Goal: Find specific page/section: Find specific page/section

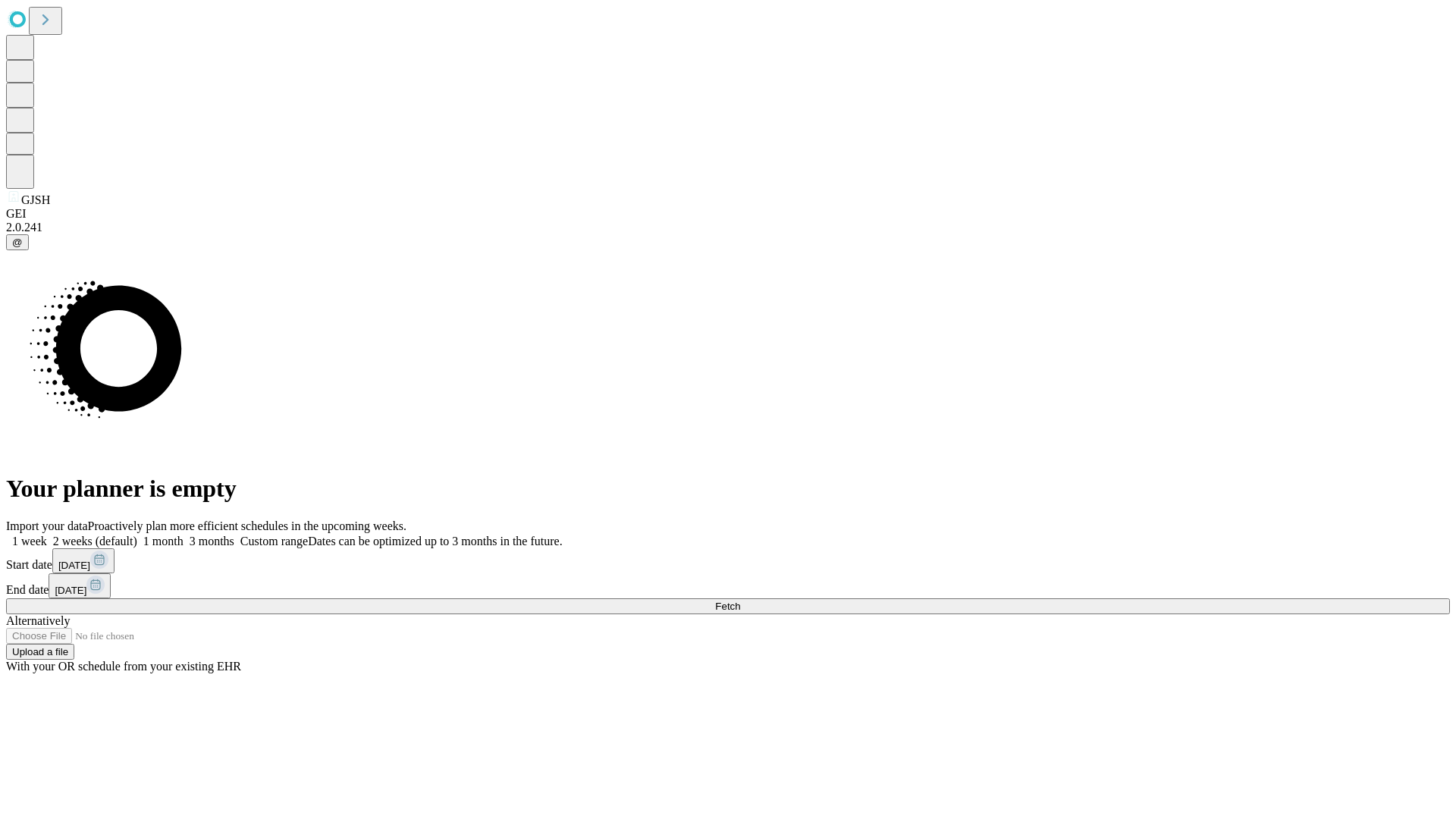
click at [740, 600] on span "Fetch" at bounding box center [728, 606] width 25 height 11
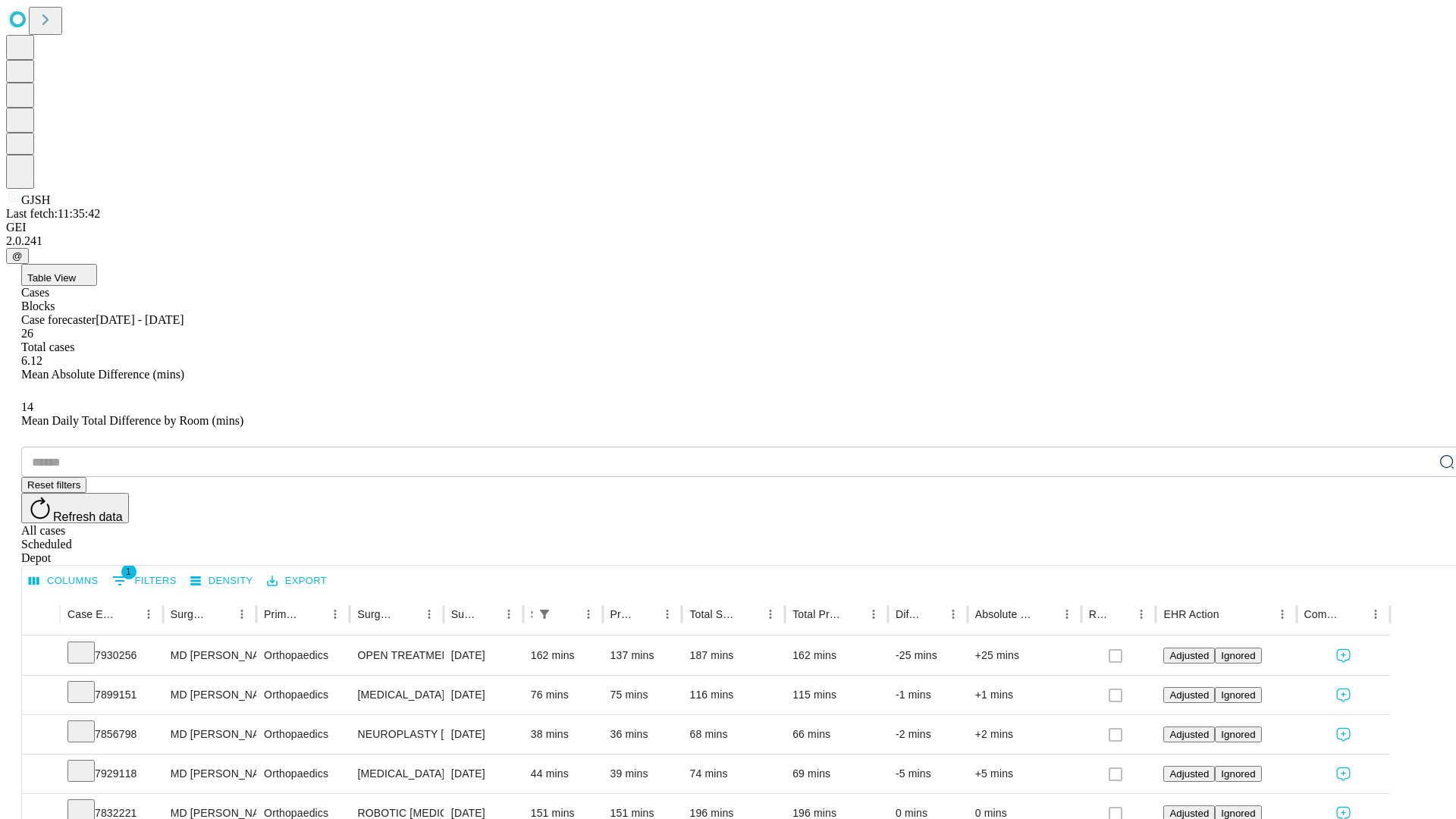
click at [1416, 551] on div "Depot" at bounding box center [743, 558] width 1444 height 14
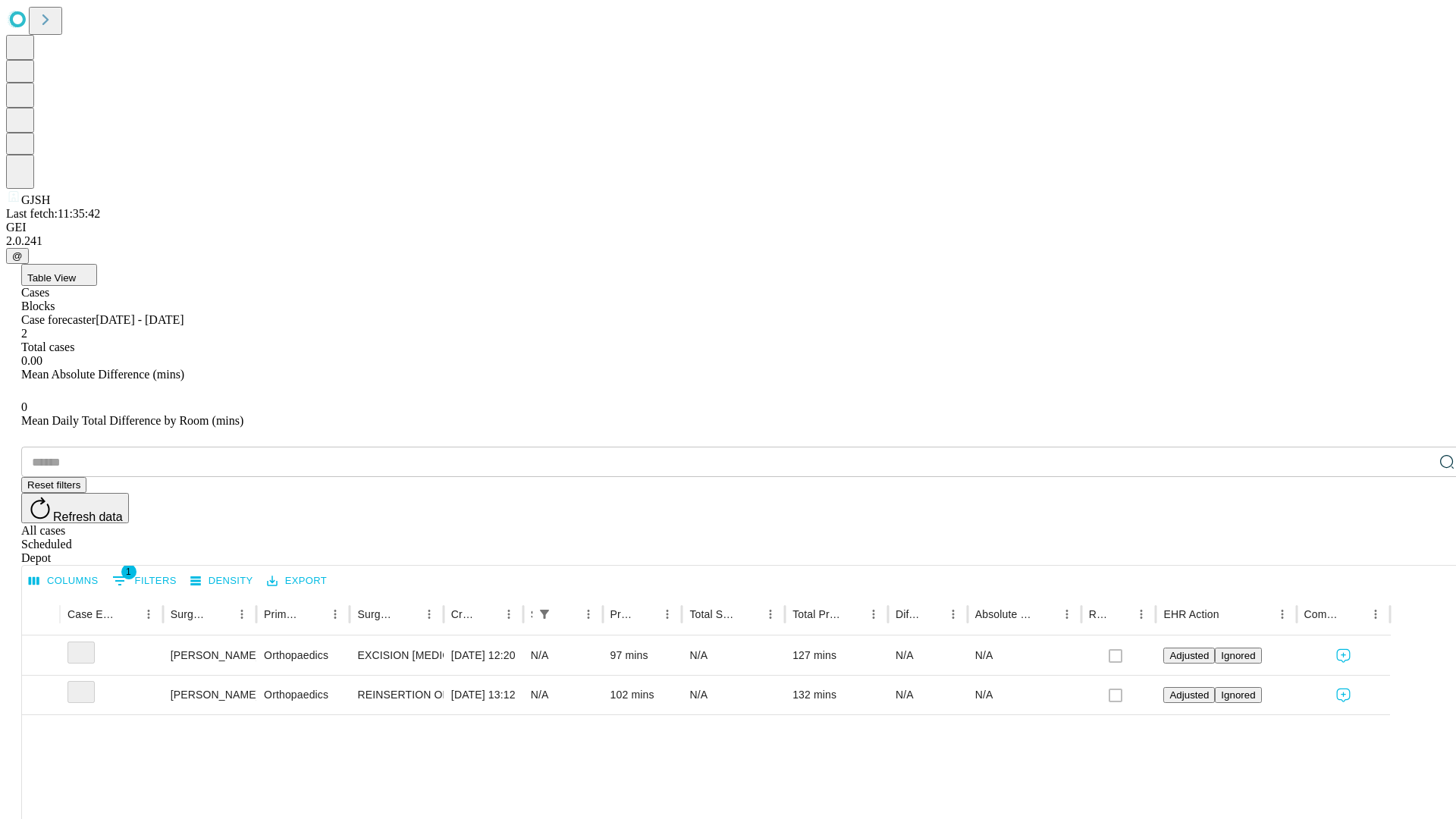
click at [1293, 524] on div "All cases" at bounding box center [743, 530] width 1444 height 14
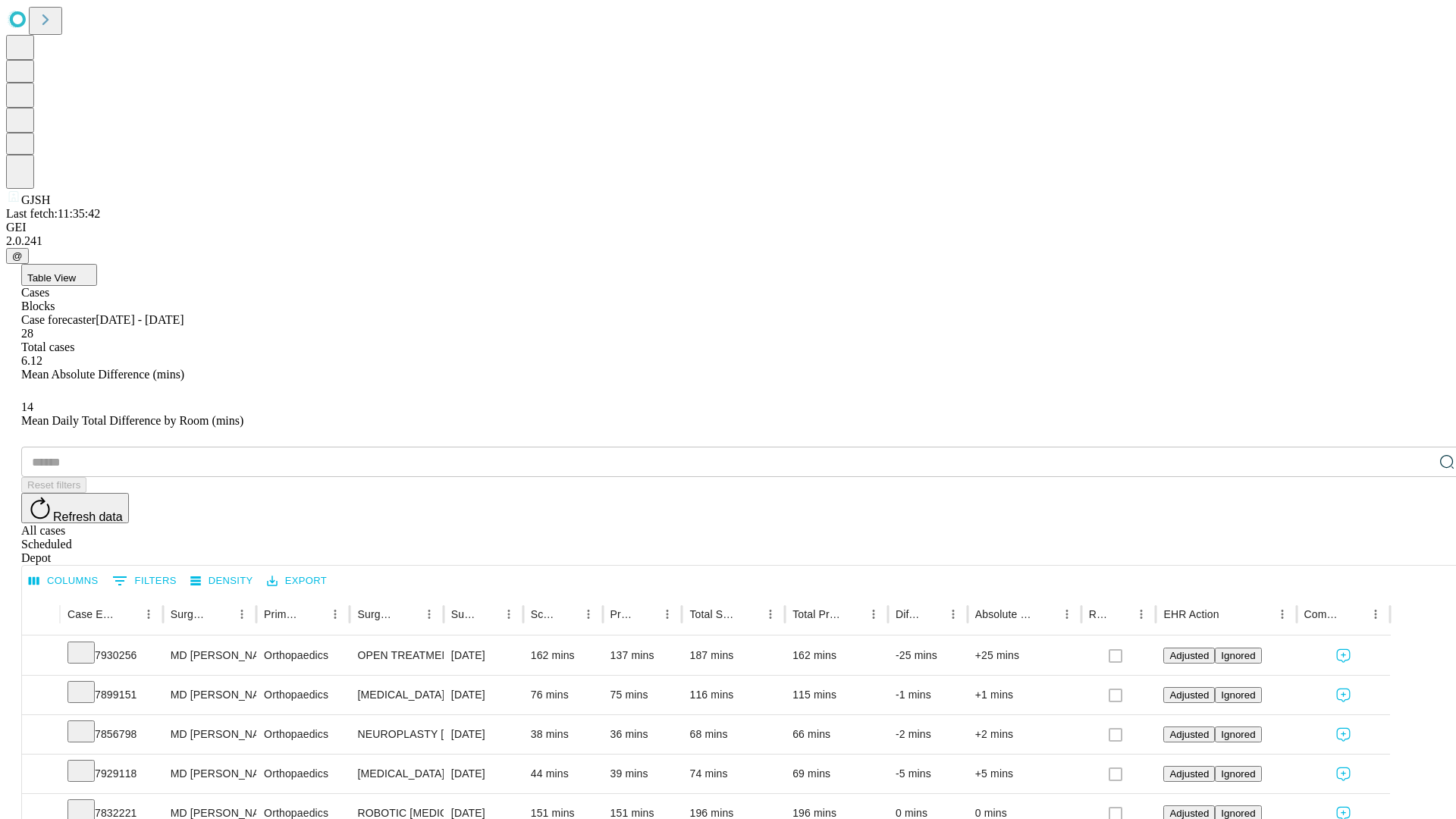
type input "*******"
